Goal: Task Accomplishment & Management: Manage account settings

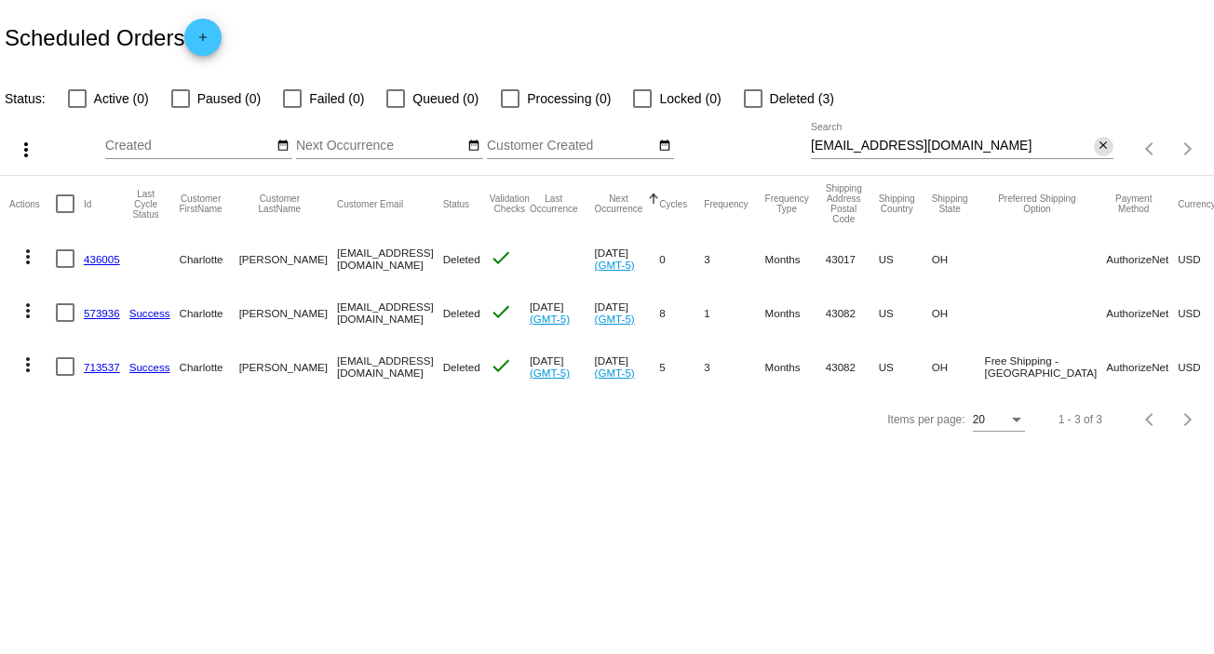
click at [1109, 148] on mat-icon "close" at bounding box center [1102, 146] width 13 height 15
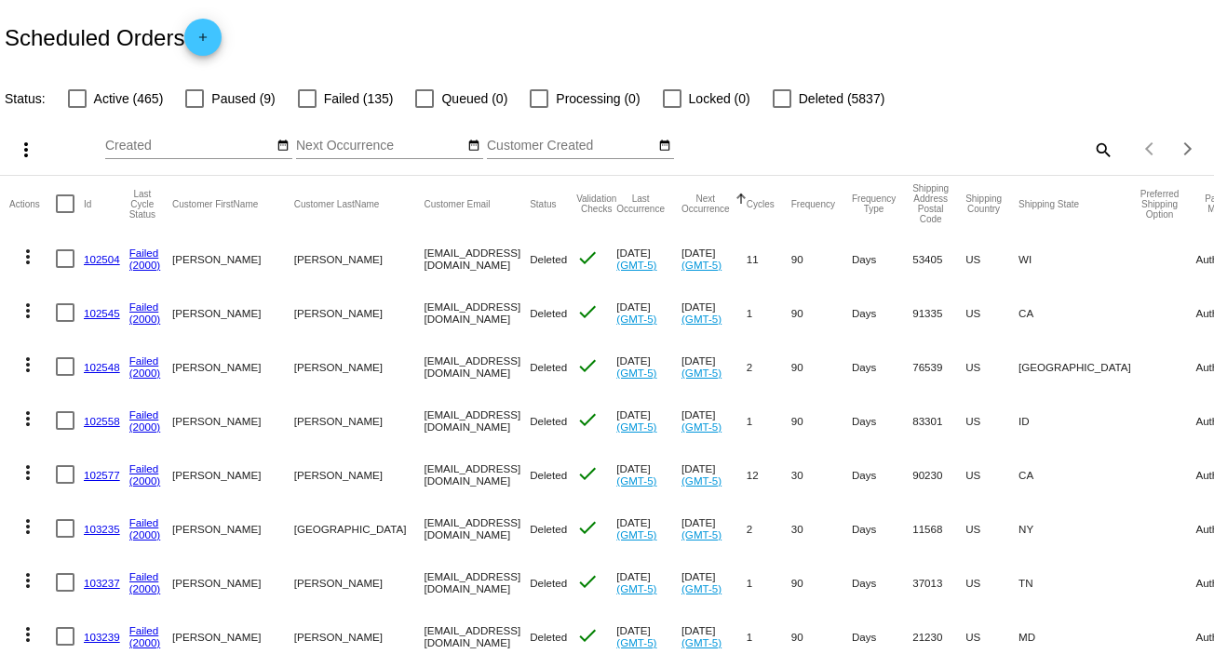
click at [1091, 155] on mat-icon "search" at bounding box center [1102, 149] width 22 height 29
click at [1079, 155] on div "Search" at bounding box center [962, 141] width 302 height 36
paste input "[EMAIL_ADDRESS][DOMAIN_NAME]"
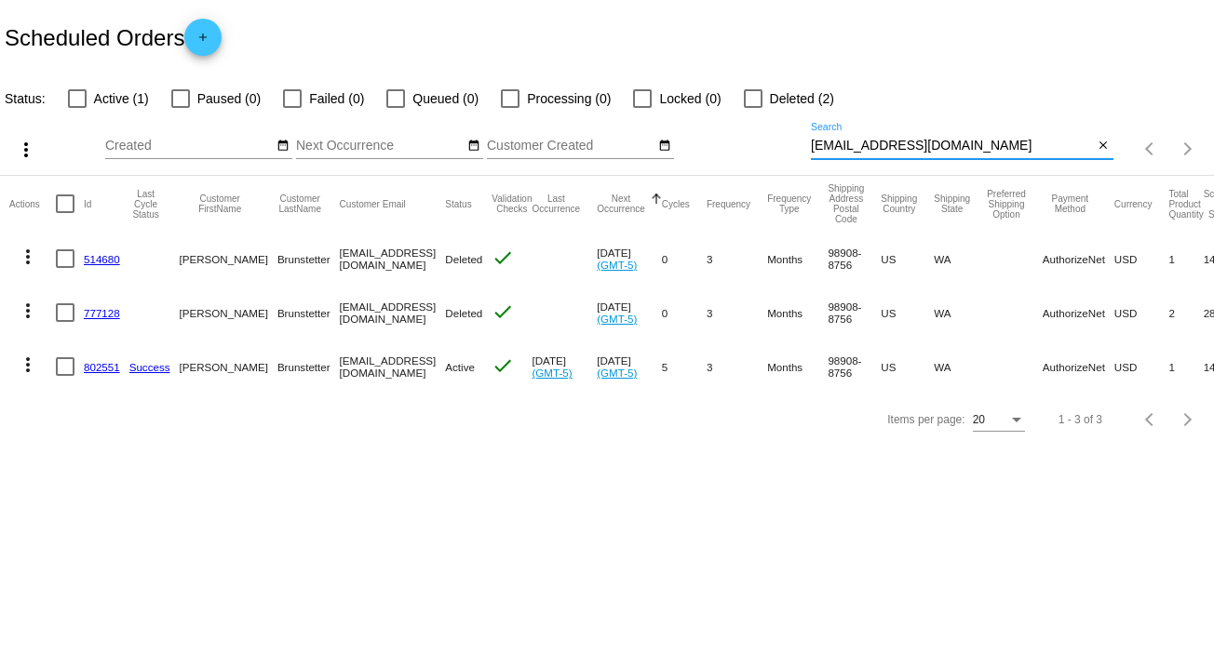
type input "[EMAIL_ADDRESS][DOMAIN_NAME]"
click at [22, 364] on mat-icon "more_vert" at bounding box center [28, 365] width 22 height 22
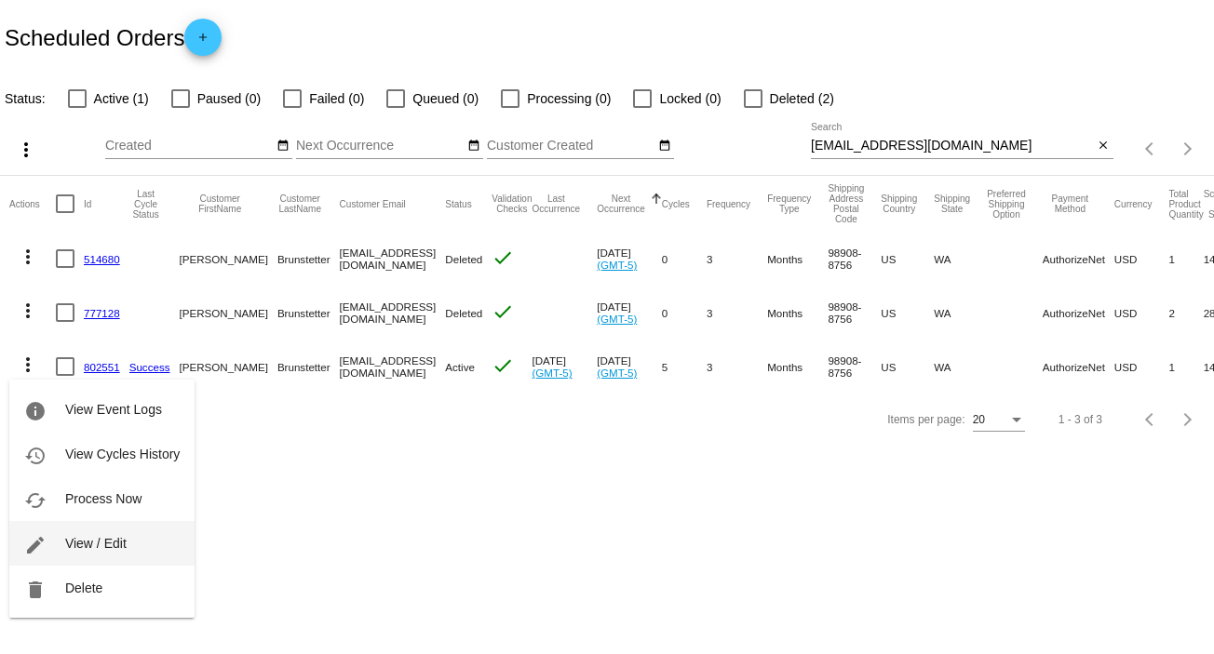
click at [115, 538] on span "View / Edit" at bounding box center [95, 543] width 61 height 15
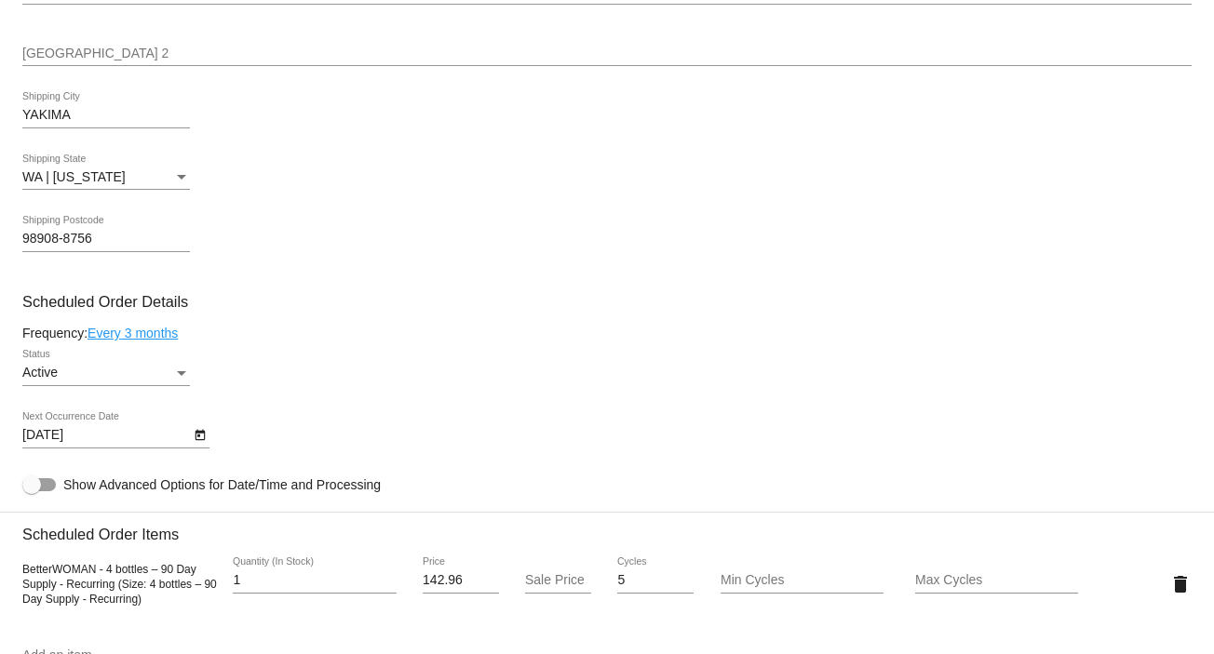
scroll to position [822, 0]
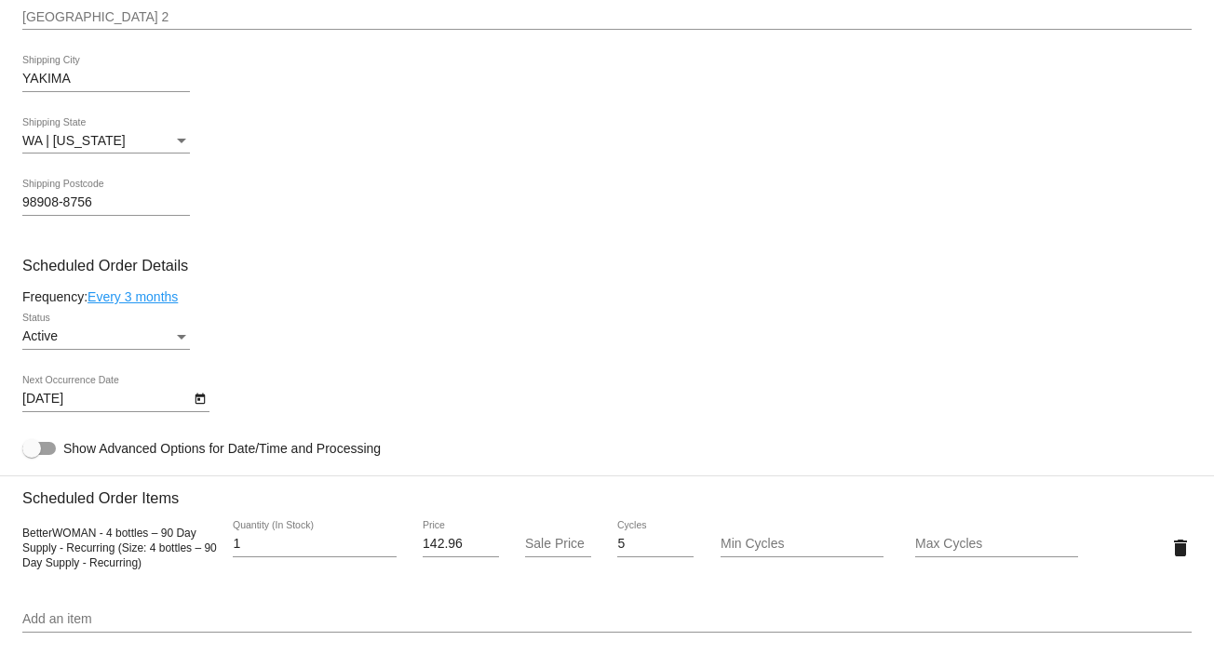
click at [201, 396] on icon "Open calendar" at bounding box center [200, 399] width 13 height 22
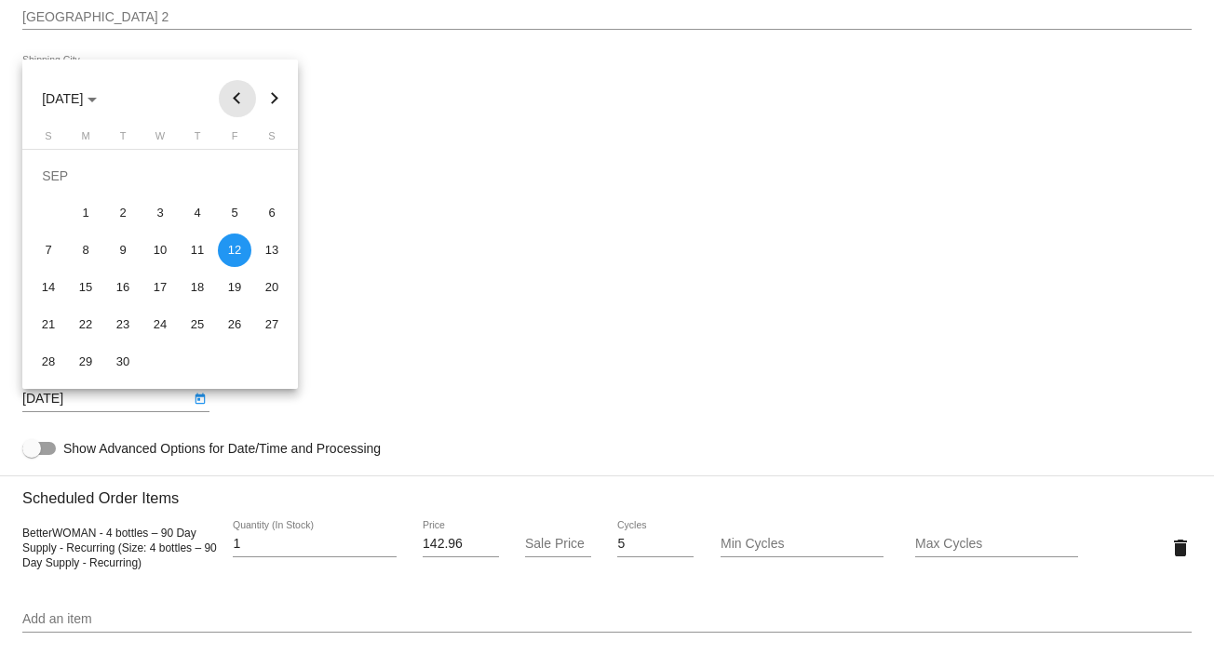
click at [238, 91] on button "Previous month" at bounding box center [237, 98] width 37 height 37
click at [128, 252] on div "12" at bounding box center [123, 251] width 34 height 34
type input "[DATE]"
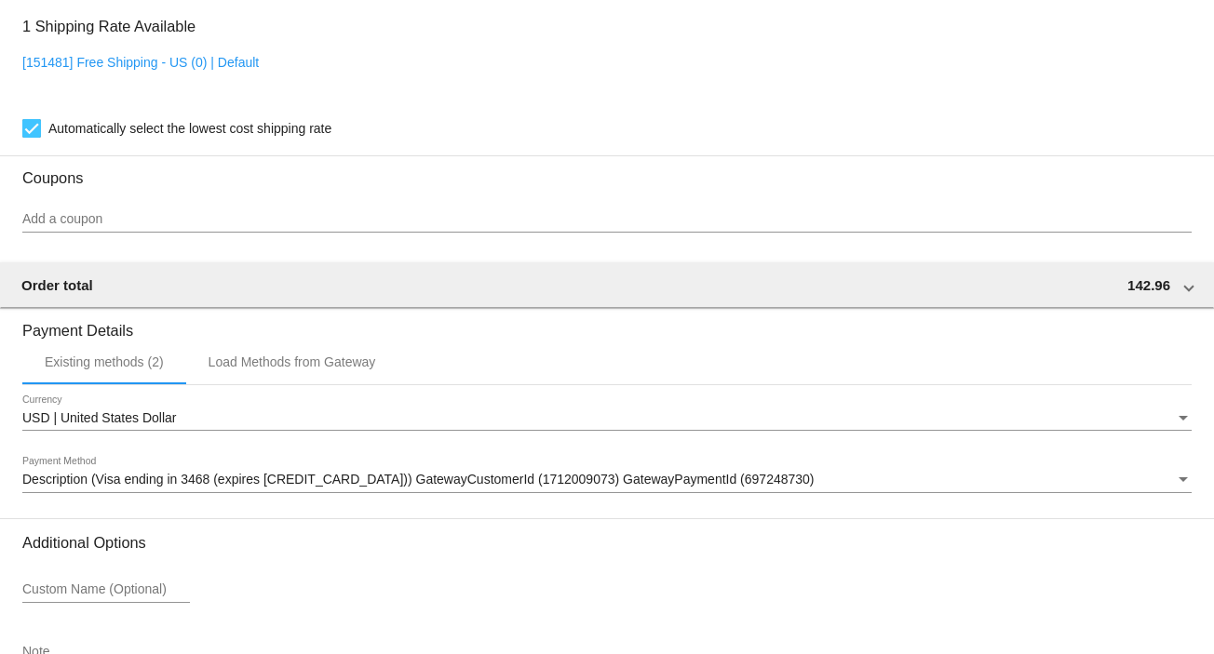
scroll to position [1607, 0]
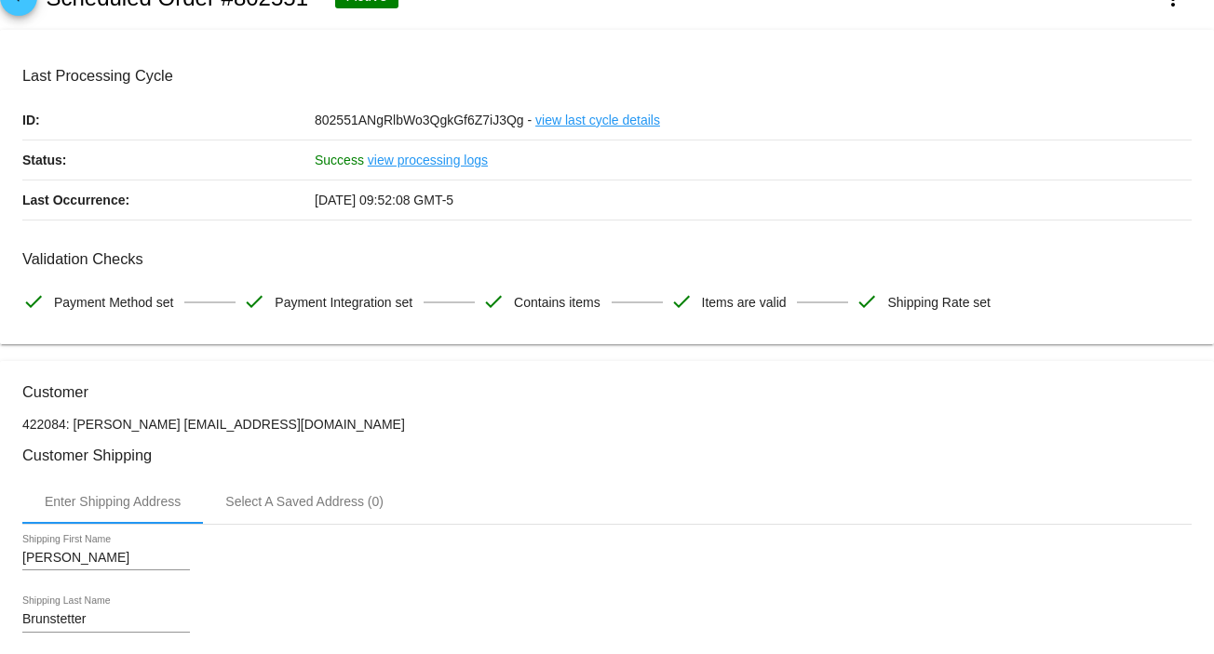
scroll to position [0, 0]
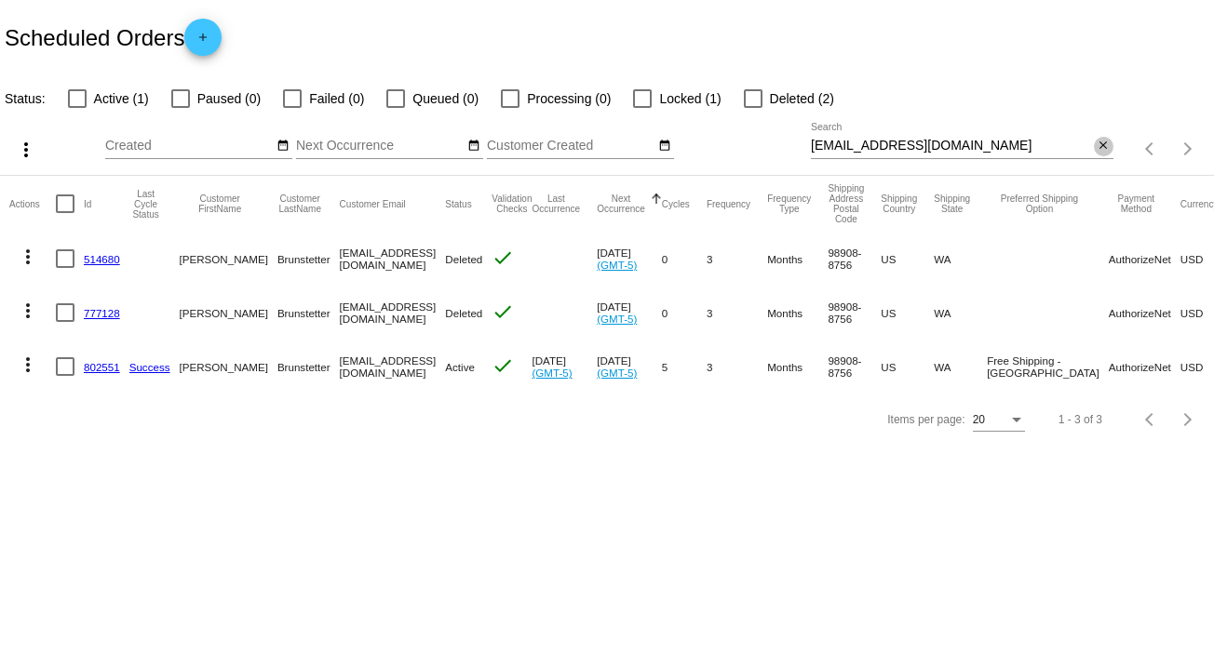
click at [1096, 146] on mat-icon "close" at bounding box center [1102, 146] width 13 height 15
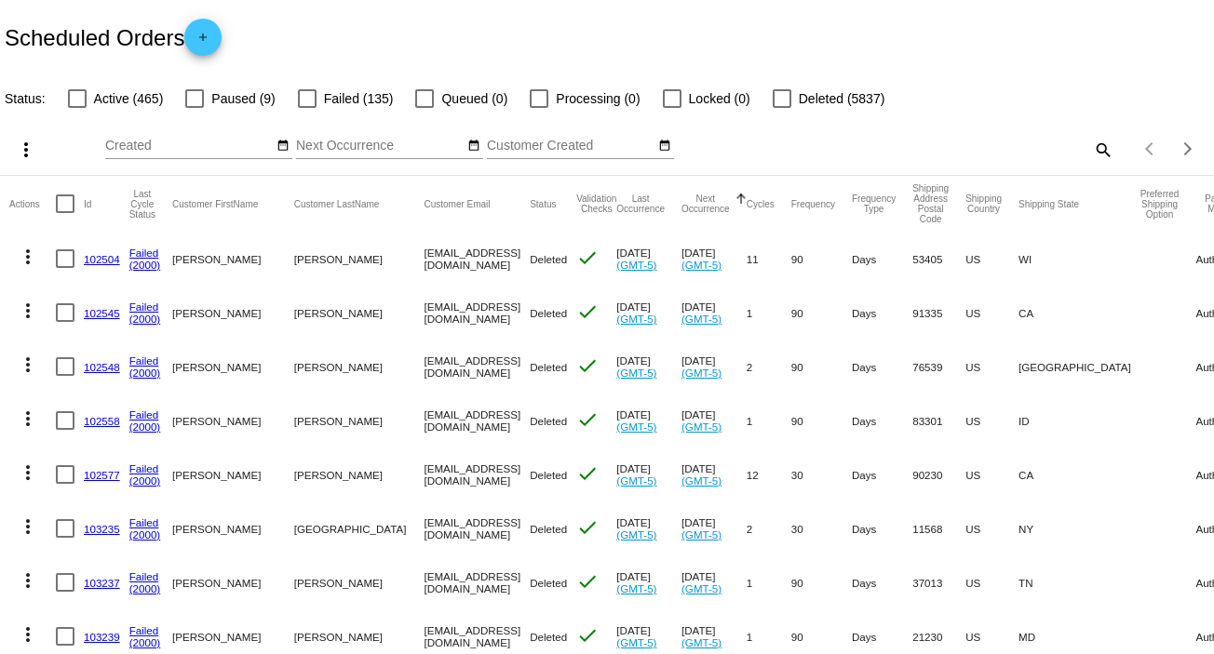
click at [1092, 151] on mat-icon "search" at bounding box center [1102, 149] width 22 height 29
click at [1092, 151] on input "Search" at bounding box center [962, 146] width 302 height 15
paste input "[EMAIL_ADDRESS][DOMAIN_NAME]"
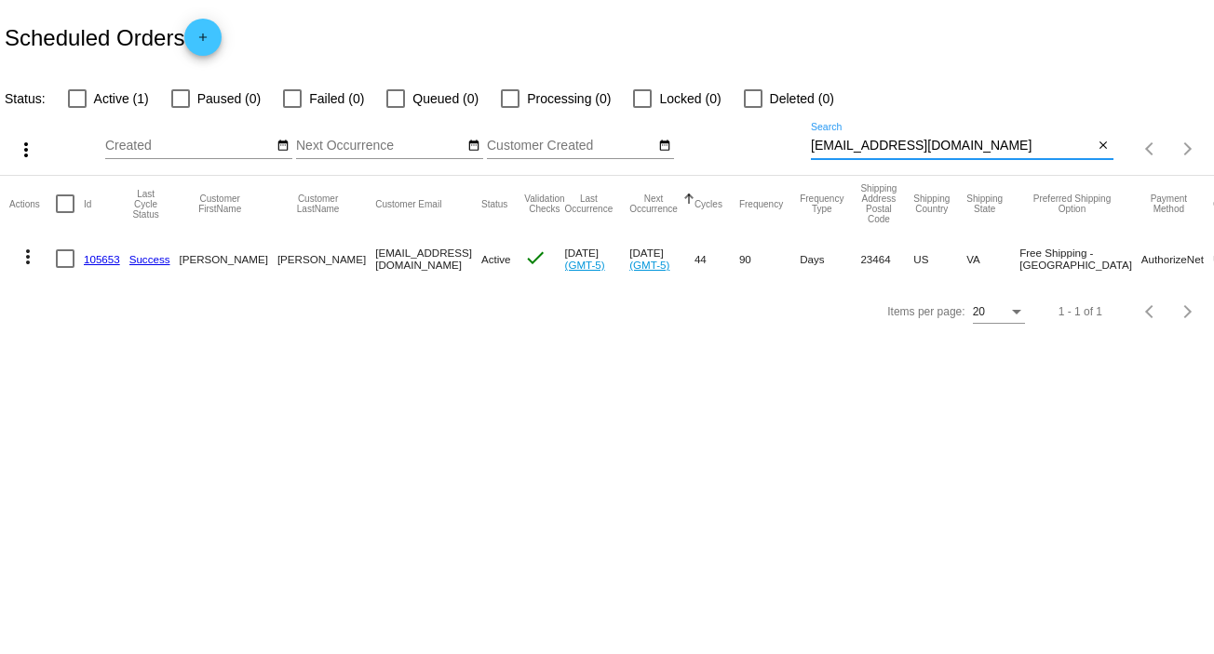
type input "[EMAIL_ADDRESS][DOMAIN_NAME]"
click at [27, 260] on mat-icon "more_vert" at bounding box center [28, 257] width 22 height 22
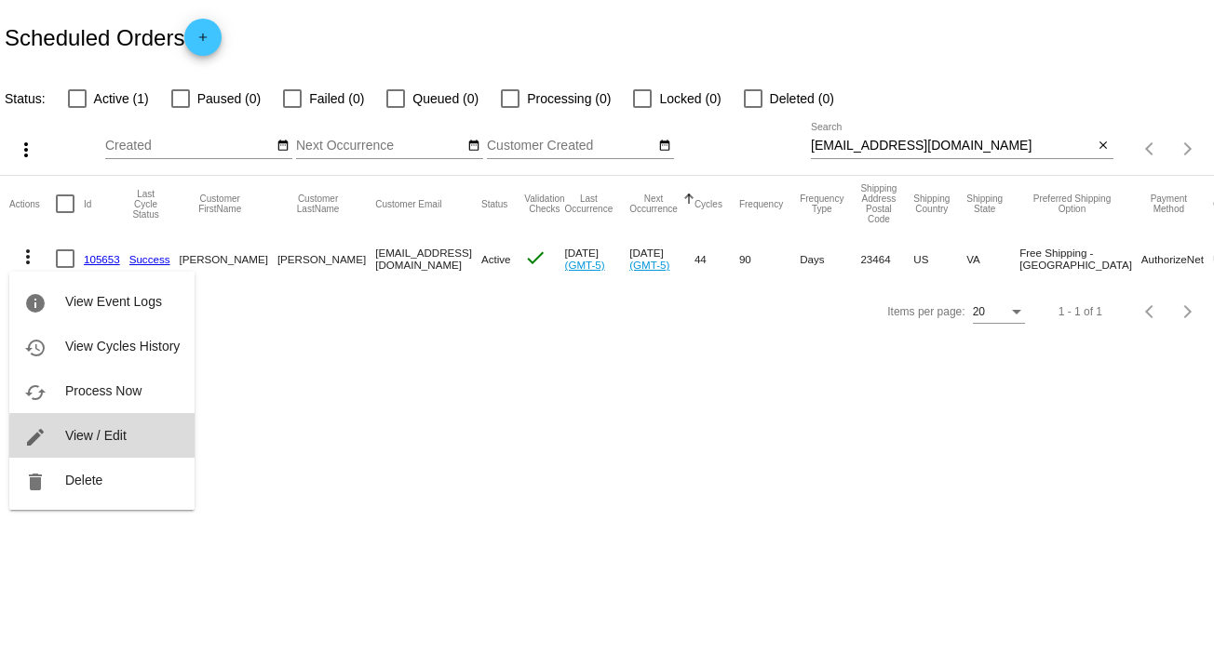
click at [122, 437] on span "View / Edit" at bounding box center [95, 435] width 61 height 15
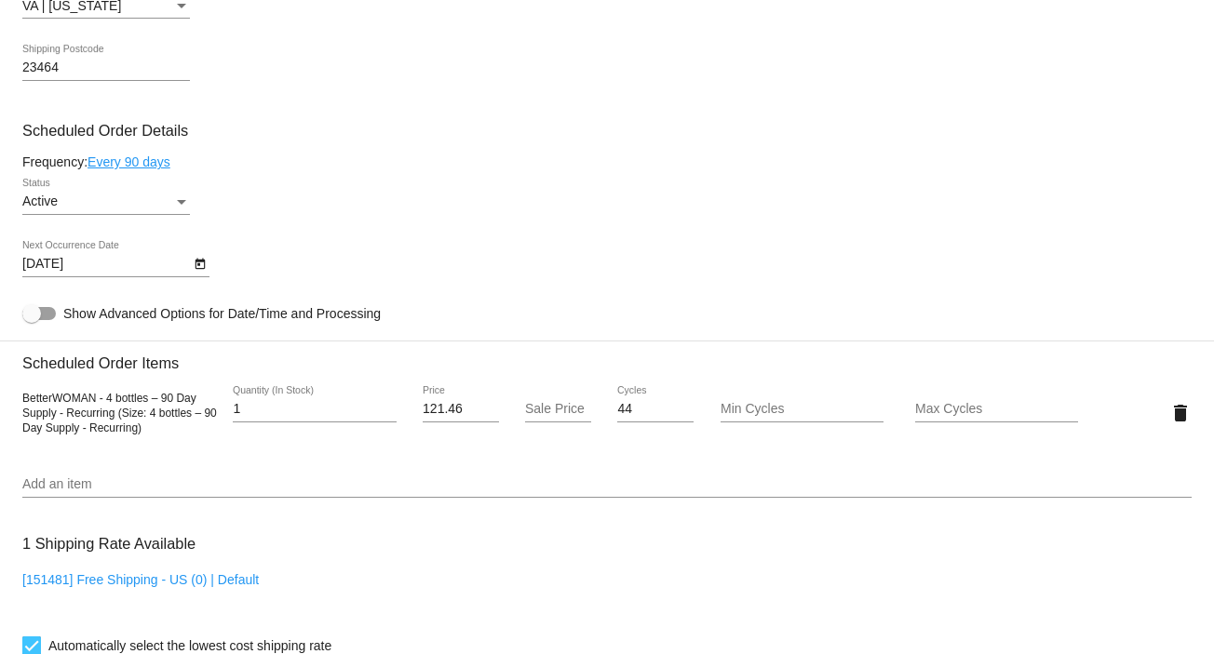
scroll to position [979, 0]
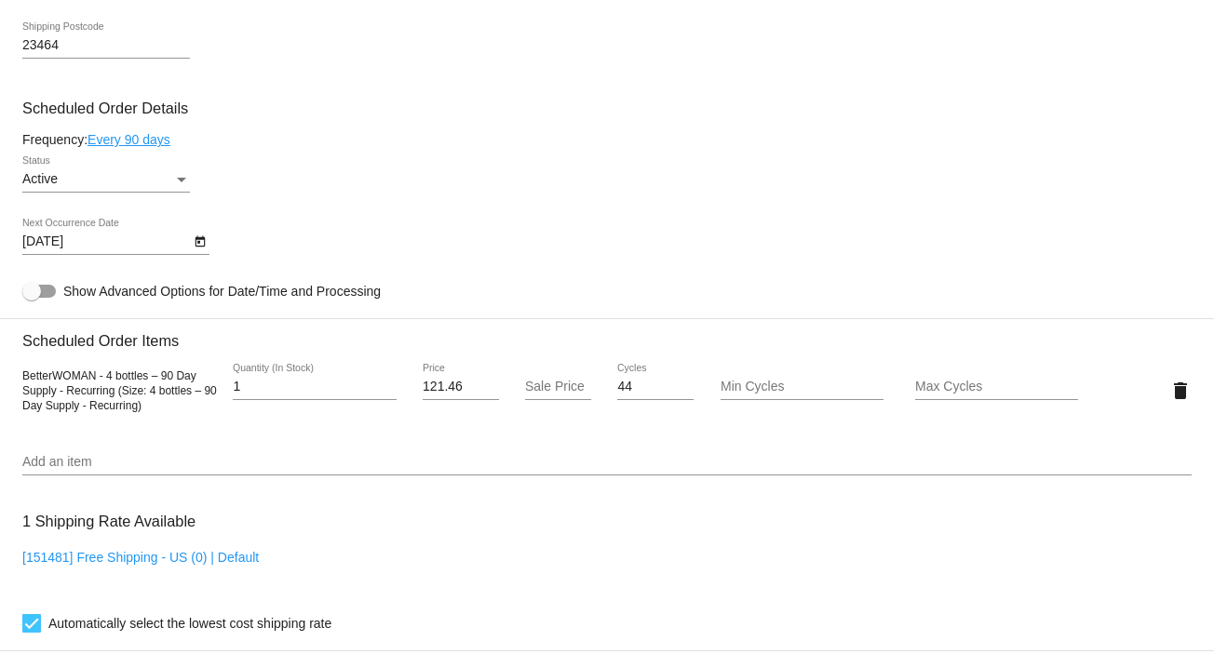
click at [201, 240] on icon "Open calendar" at bounding box center [200, 242] width 13 height 22
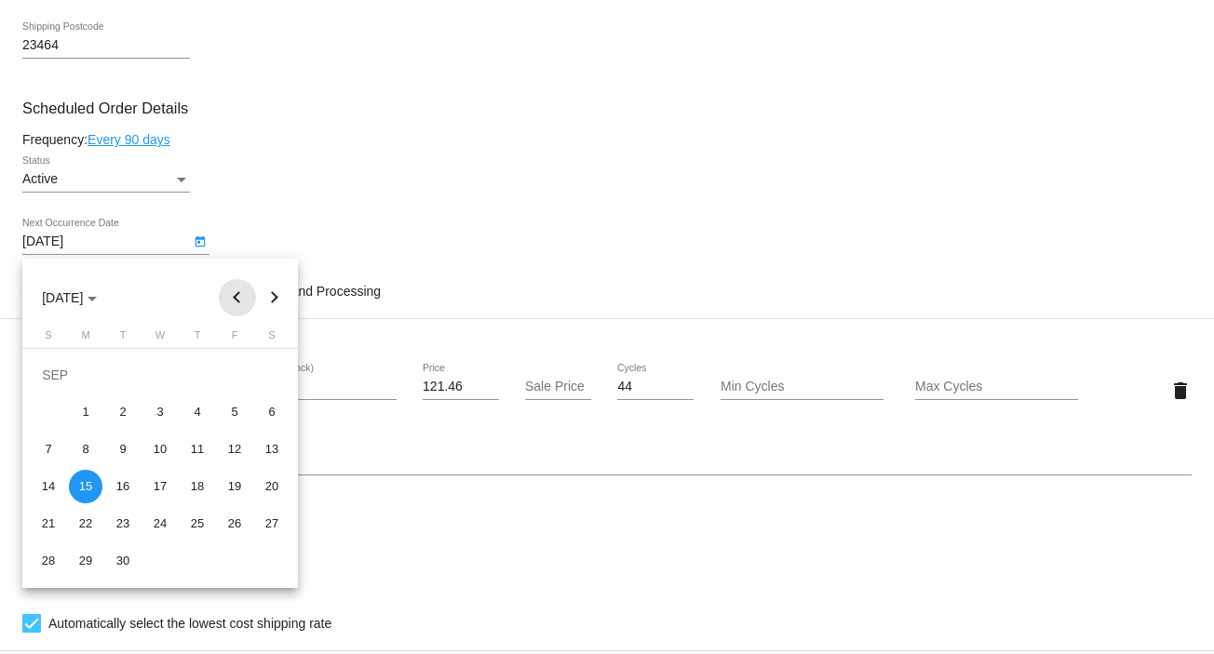
click at [231, 295] on button "Previous month" at bounding box center [237, 297] width 37 height 37
click at [123, 450] on div "12" at bounding box center [123, 450] width 34 height 34
type input "[DATE]"
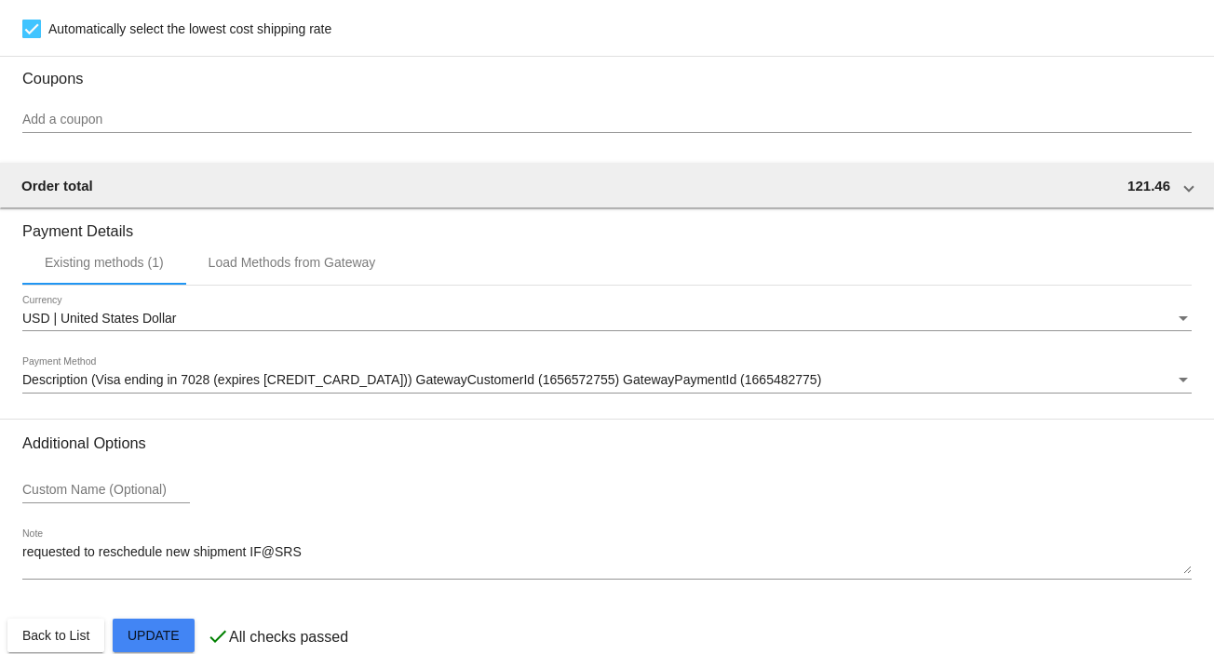
scroll to position [1607, 0]
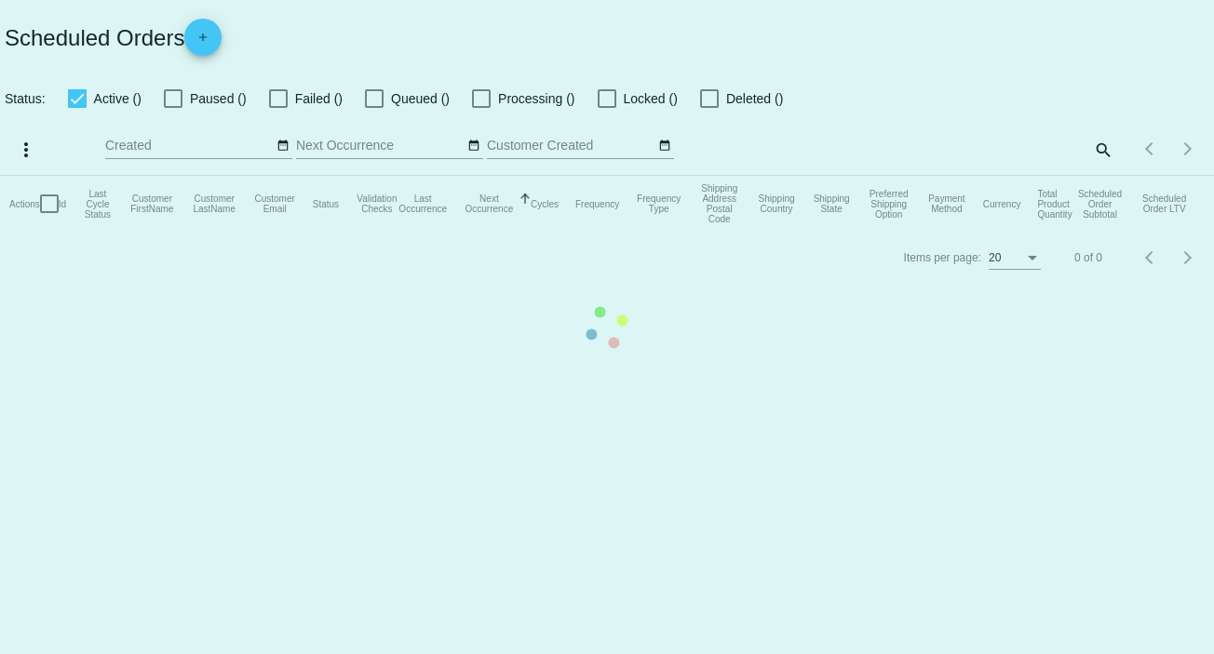
checkbox input "false"
